Goal: Task Accomplishment & Management: Use online tool/utility

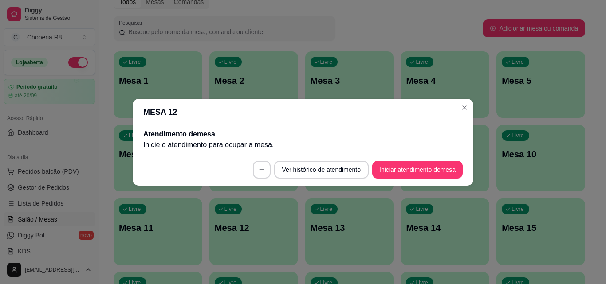
scroll to position [44, 0]
click at [398, 171] on button "Iniciar atendimento de mesa" at bounding box center [417, 170] width 91 height 18
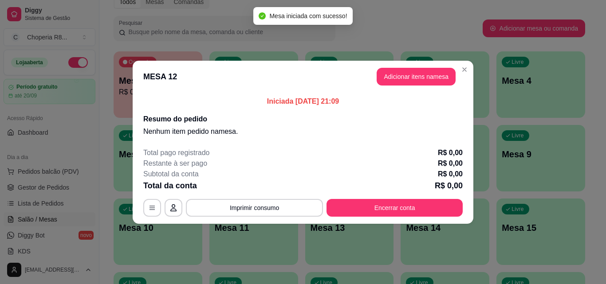
click at [421, 76] on button "Adicionar itens na mesa" at bounding box center [416, 77] width 79 height 18
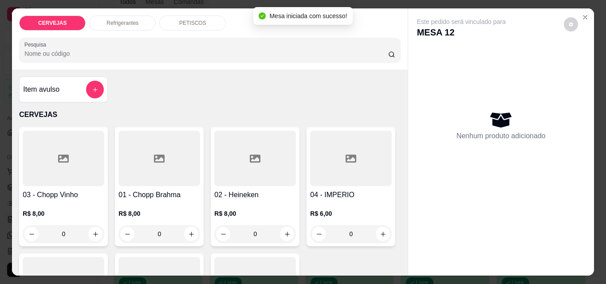
click at [146, 231] on input "0" at bounding box center [159, 234] width 50 height 18
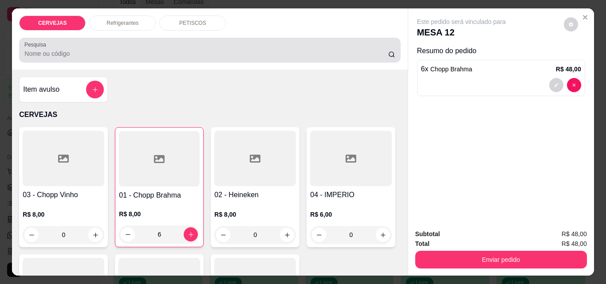
type input "6"
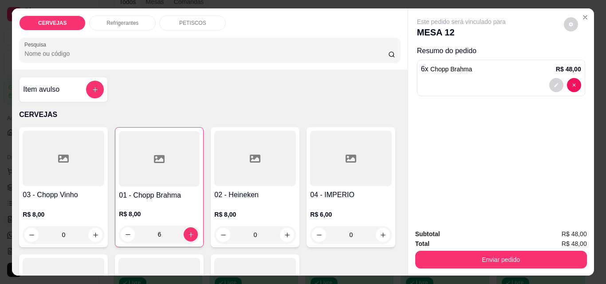
drag, startPoint x: 150, startPoint y: 29, endPoint x: 140, endPoint y: 21, distance: 12.3
click at [149, 28] on div "CERVEJAS Refrigerantes PETISCOS Pesquisa" at bounding box center [209, 38] width 395 height 61
click at [146, 22] on div "Refrigerantes" at bounding box center [122, 23] width 67 height 15
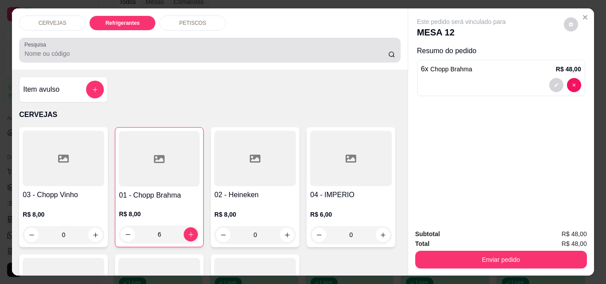
click at [140, 41] on div at bounding box center [209, 50] width 371 height 18
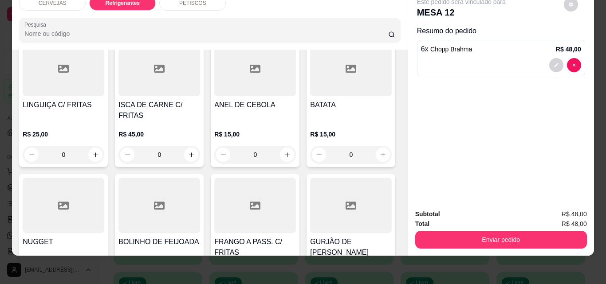
scroll to position [615, 0]
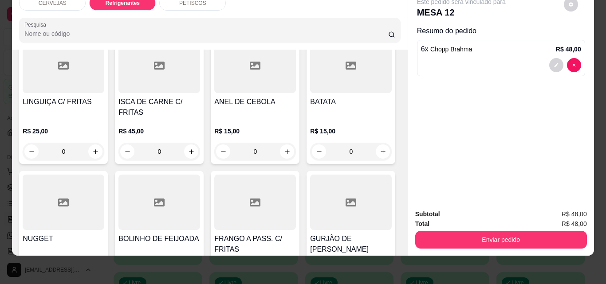
type input "1"
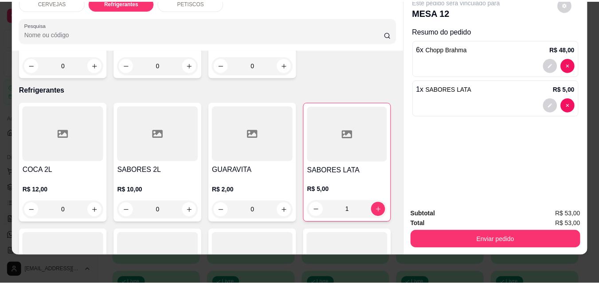
scroll to position [128, 0]
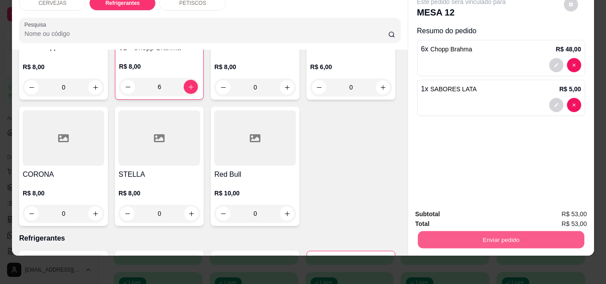
click at [509, 231] on button "Enviar pedido" at bounding box center [501, 239] width 166 height 17
click at [438, 219] on button "Não registrar e enviar pedido" at bounding box center [472, 211] width 92 height 17
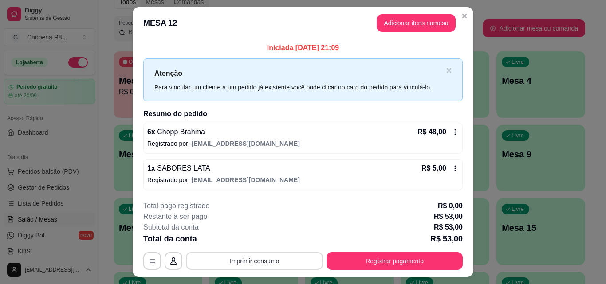
click at [259, 264] on button "Imprimir consumo" at bounding box center [254, 261] width 137 height 18
click at [255, 243] on button "IMPRESSORA" at bounding box center [254, 241] width 62 height 14
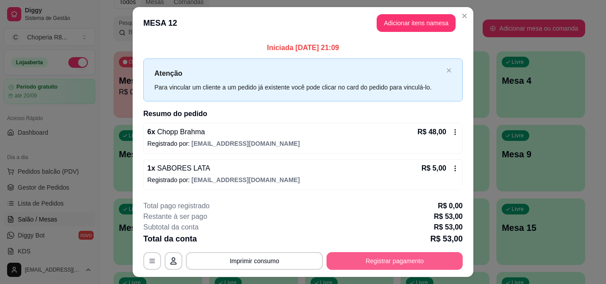
click at [360, 254] on button "Registrar pagamento" at bounding box center [395, 261] width 136 height 18
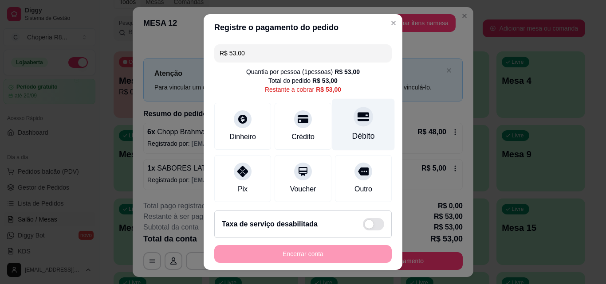
click at [362, 122] on div "Débito" at bounding box center [363, 125] width 63 height 52
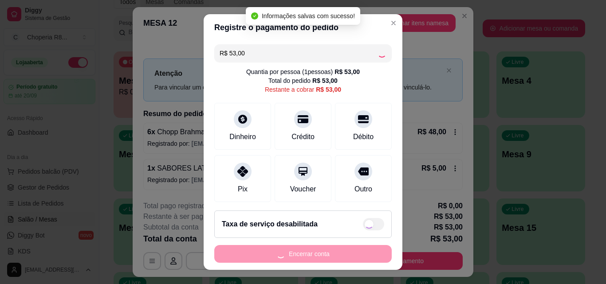
type input "R$ 0,00"
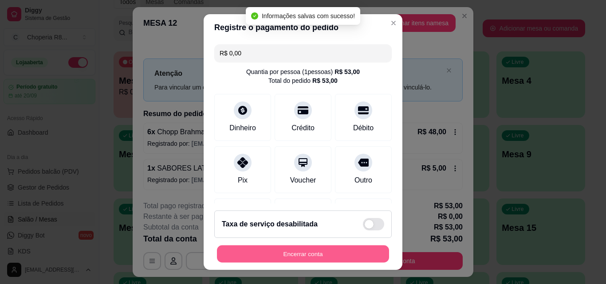
click at [299, 254] on button "Encerrar conta" at bounding box center [303, 254] width 172 height 17
